Goal: Task Accomplishment & Management: Complete application form

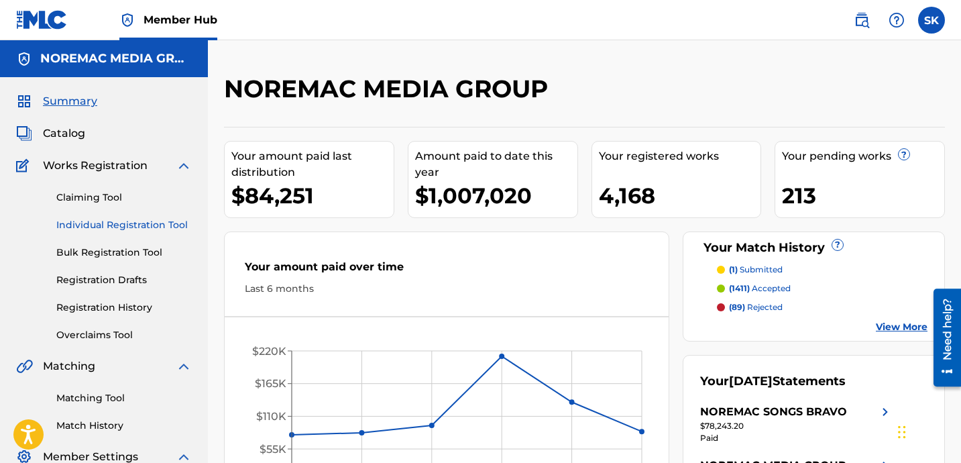
click at [97, 228] on link "Individual Registration Tool" at bounding box center [123, 225] width 135 height 14
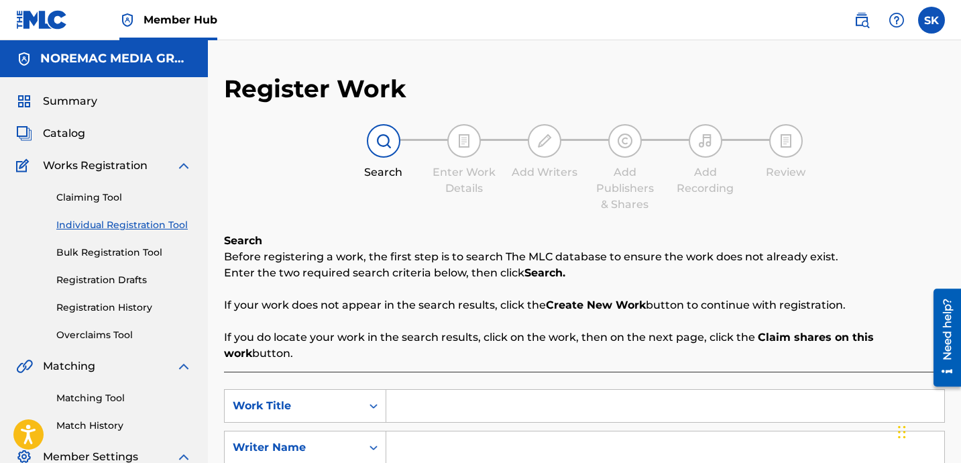
scroll to position [23, 0]
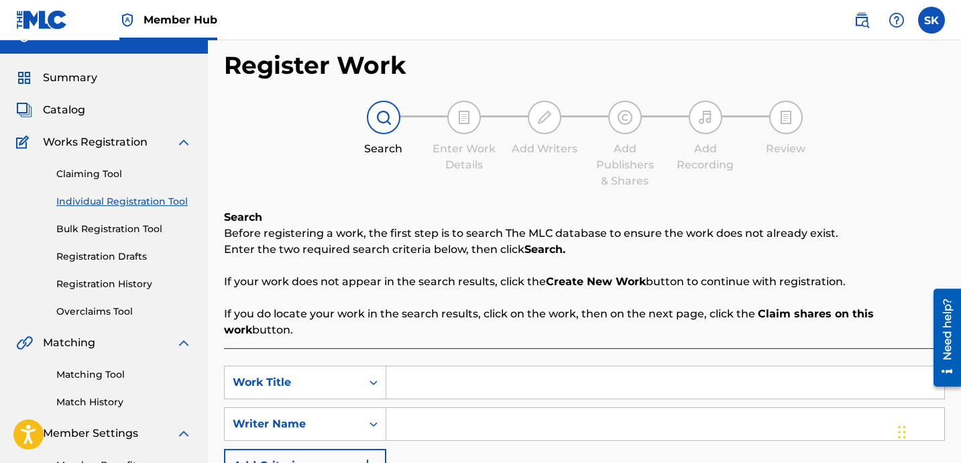
click at [422, 366] on input "Search Form" at bounding box center [665, 382] width 558 height 32
type input "finally"
type input "[PERSON_NAME]"
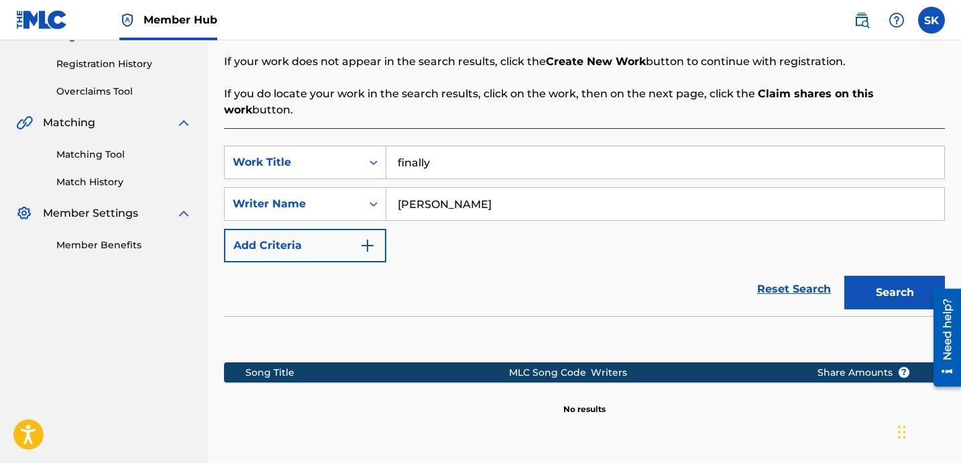
scroll to position [269, 0]
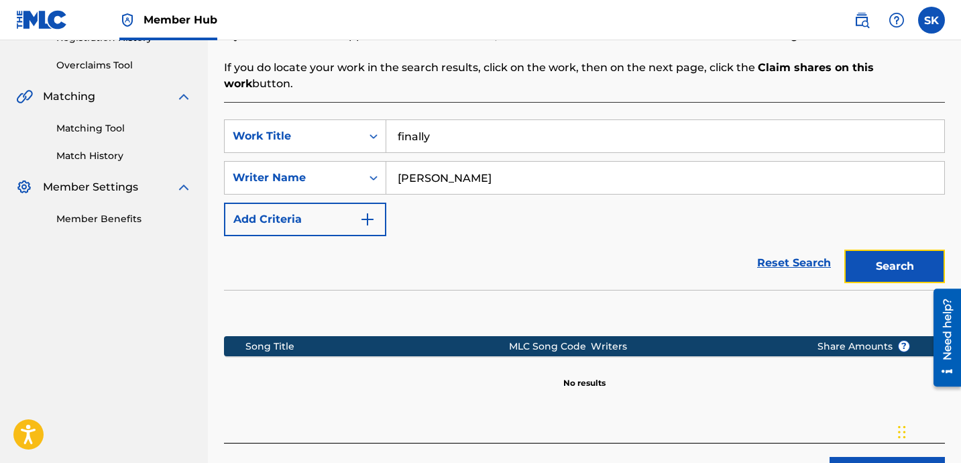
click at [859, 249] on button "Search" at bounding box center [894, 266] width 101 height 34
click at [453, 120] on input "finally" at bounding box center [665, 136] width 558 height 32
click at [454, 120] on input "finally" at bounding box center [665, 136] width 558 height 32
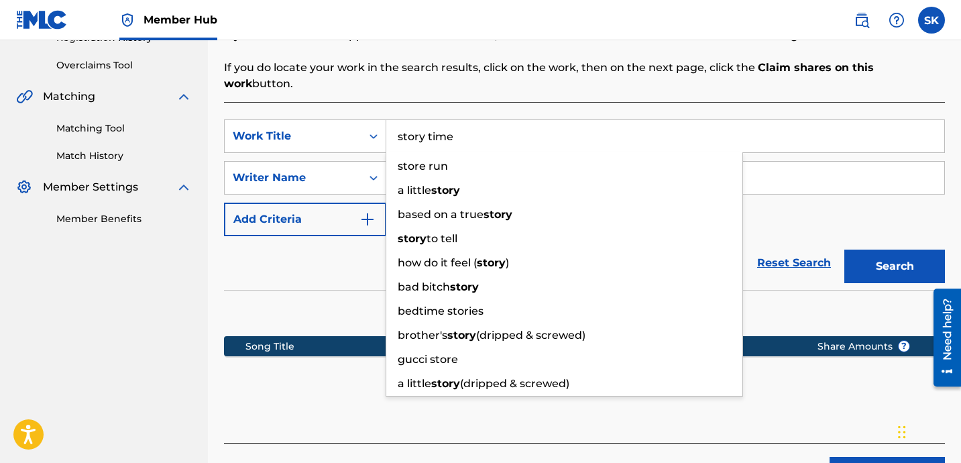
click at [844, 249] on button "Search" at bounding box center [894, 266] width 101 height 34
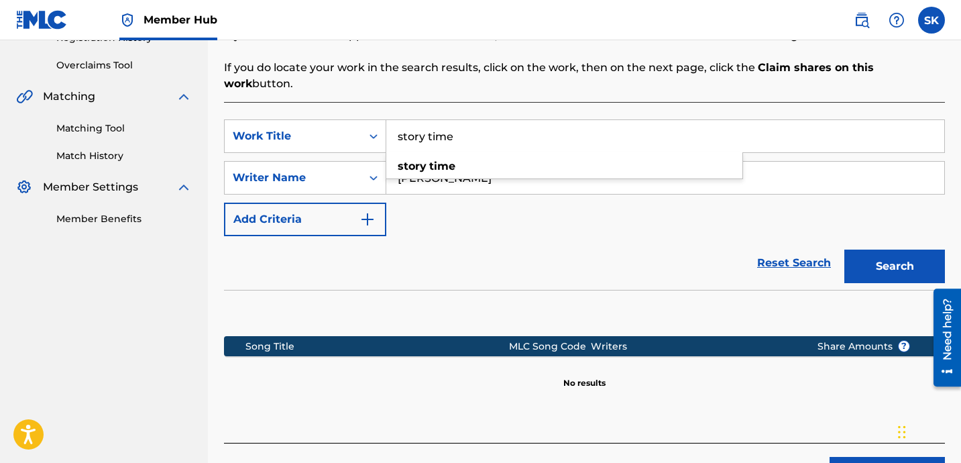
click at [436, 120] on input "story time" at bounding box center [665, 136] width 558 height 32
click at [844, 249] on button "Search" at bounding box center [894, 266] width 101 height 34
click at [451, 131] on input "killmonger" at bounding box center [665, 136] width 558 height 32
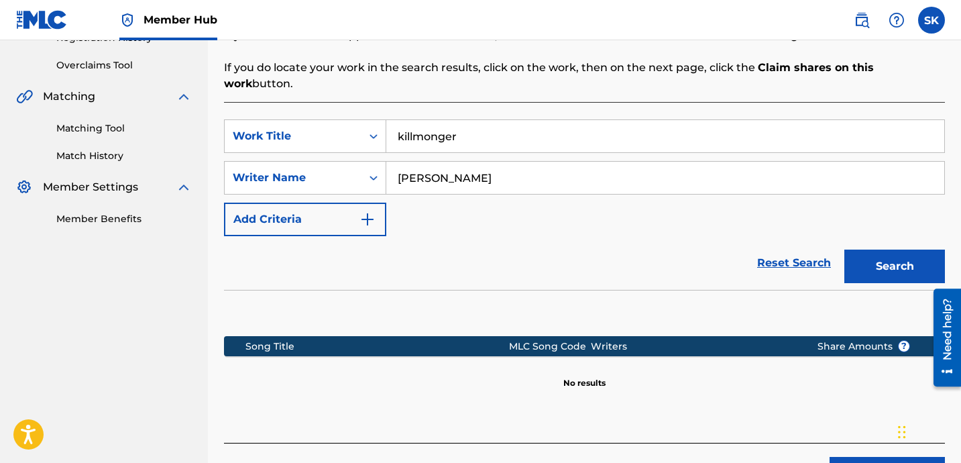
click at [451, 131] on input "killmonger" at bounding box center [665, 136] width 558 height 32
click at [844, 249] on button "Search" at bounding box center [894, 266] width 101 height 34
click at [465, 133] on input "[PERSON_NAME]" at bounding box center [665, 136] width 558 height 32
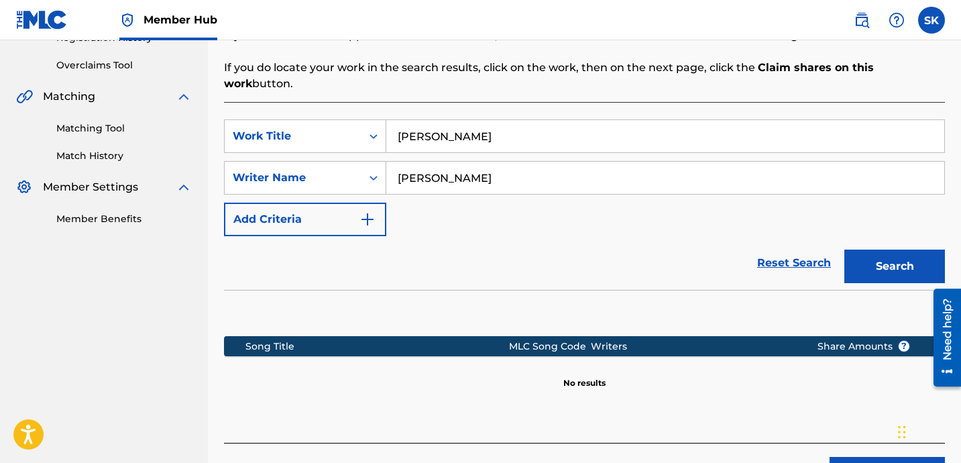
click at [465, 132] on input "[PERSON_NAME]" at bounding box center [665, 136] width 558 height 32
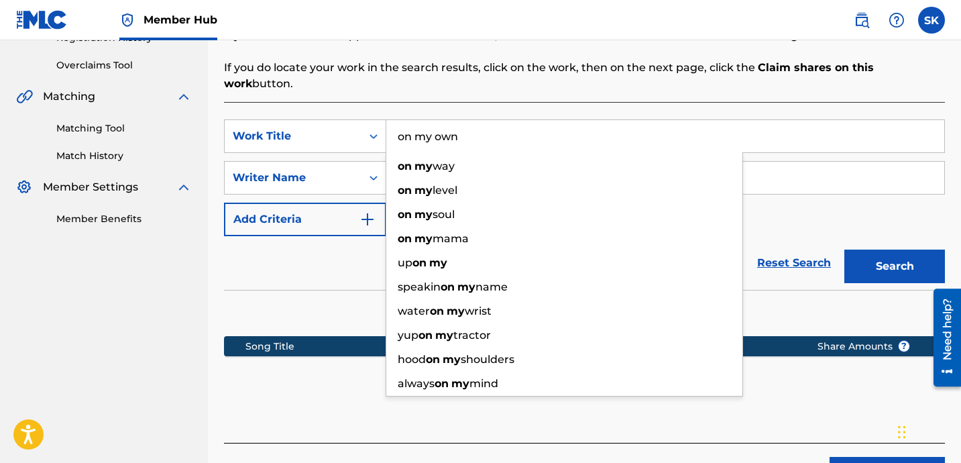
click at [844, 249] on button "Search" at bounding box center [894, 266] width 101 height 34
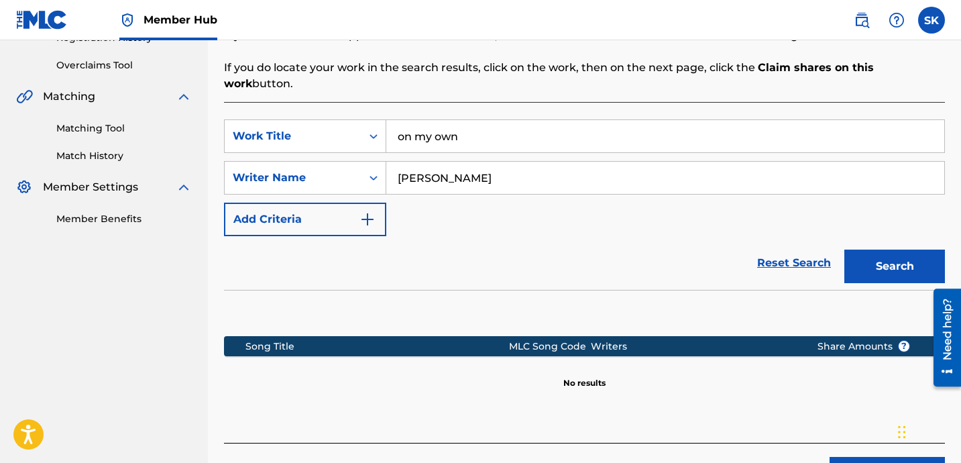
click at [455, 120] on input "on my own" at bounding box center [665, 136] width 558 height 32
click at [844, 249] on button "Search" at bounding box center [894, 266] width 101 height 34
click at [390, 131] on input "blowin my high" at bounding box center [665, 136] width 558 height 32
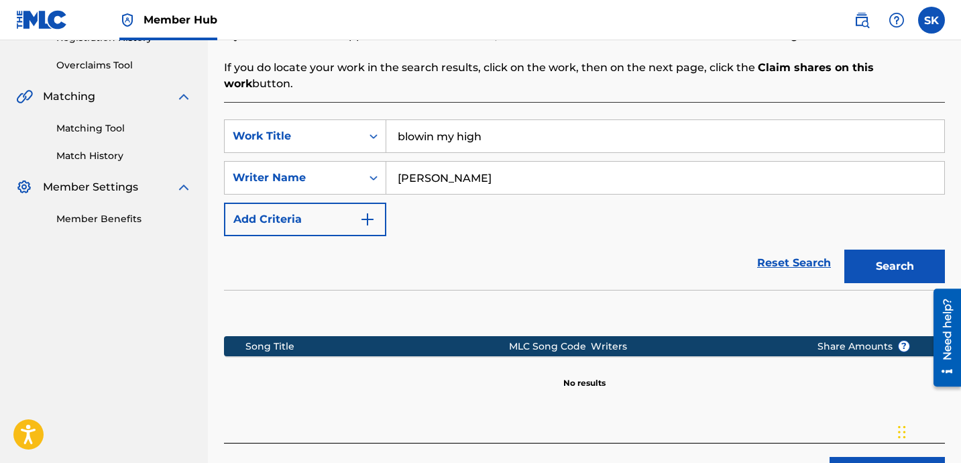
click at [390, 131] on input "blowin my high" at bounding box center [665, 136] width 558 height 32
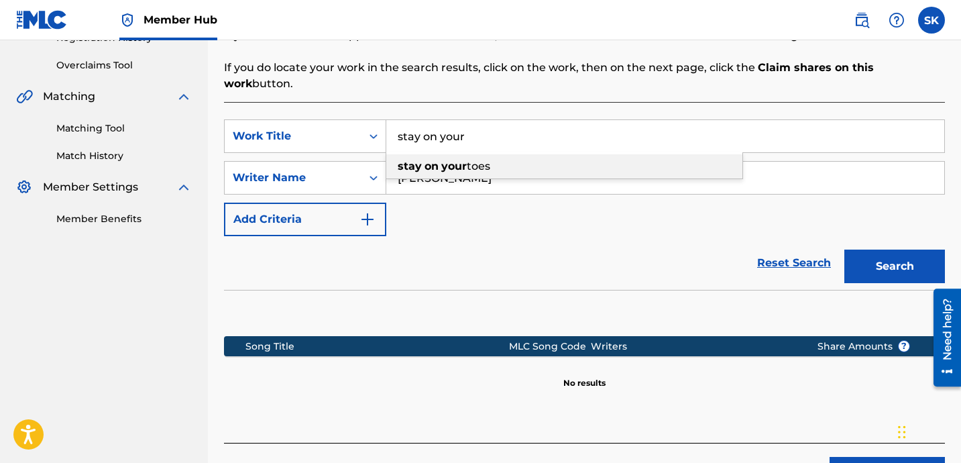
click at [496, 156] on div "stay on your toes" at bounding box center [564, 166] width 356 height 24
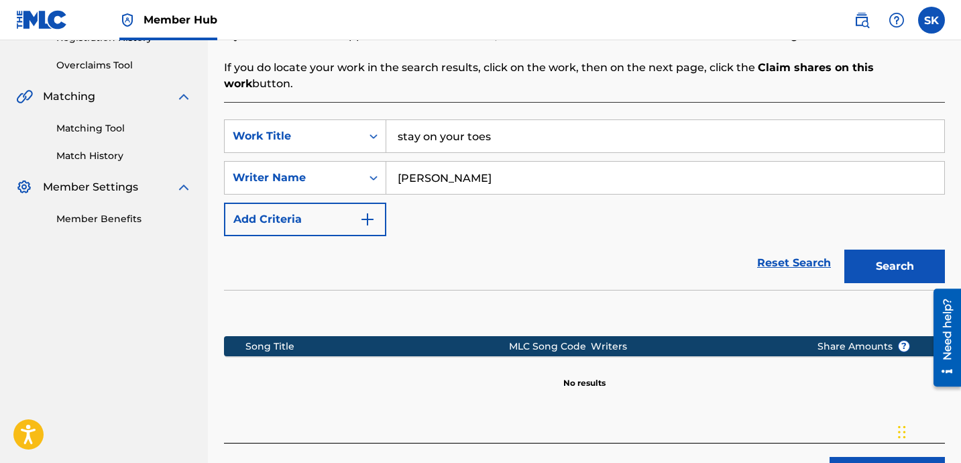
click at [844, 249] on button "Search" at bounding box center [894, 266] width 101 height 34
click at [484, 125] on input "stay on your toes" at bounding box center [665, 136] width 558 height 32
click at [844, 249] on button "Search" at bounding box center [894, 266] width 101 height 34
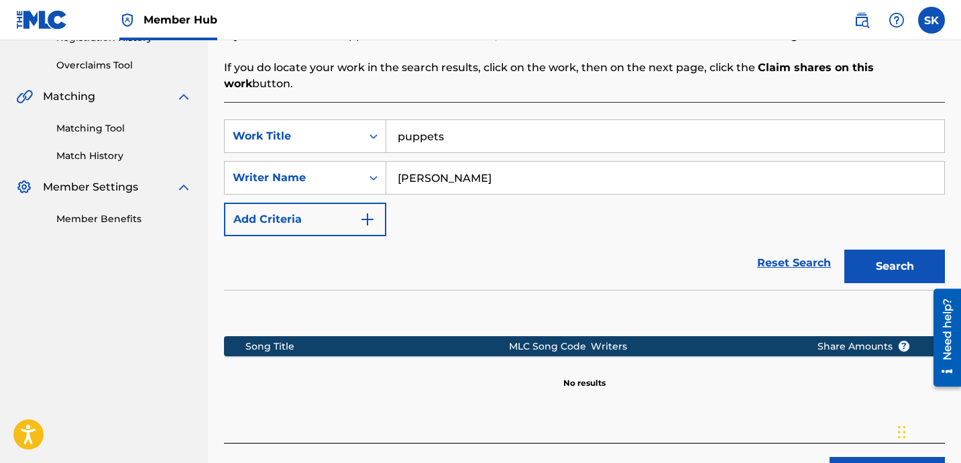
click at [483, 129] on input "puppets" at bounding box center [665, 136] width 558 height 32
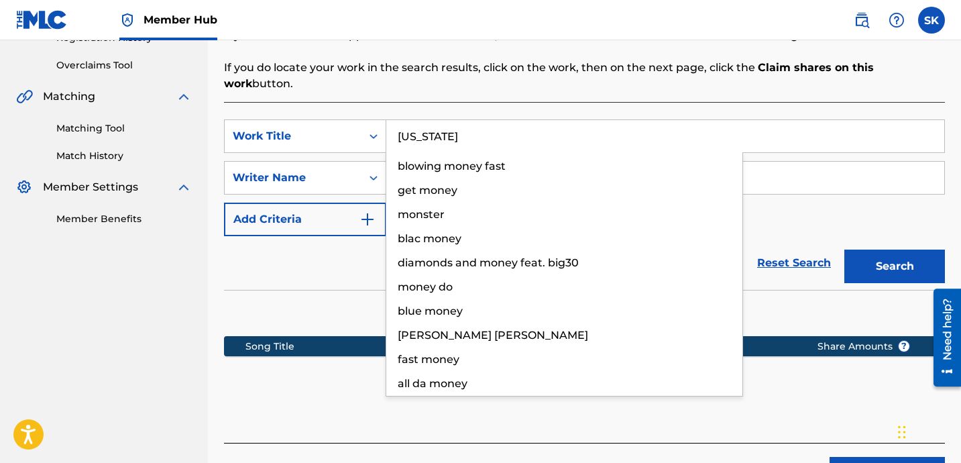
type input "[US_STATE]"
click at [844, 249] on button "Search" at bounding box center [894, 266] width 101 height 34
